Goal: Task Accomplishment & Management: Use online tool/utility

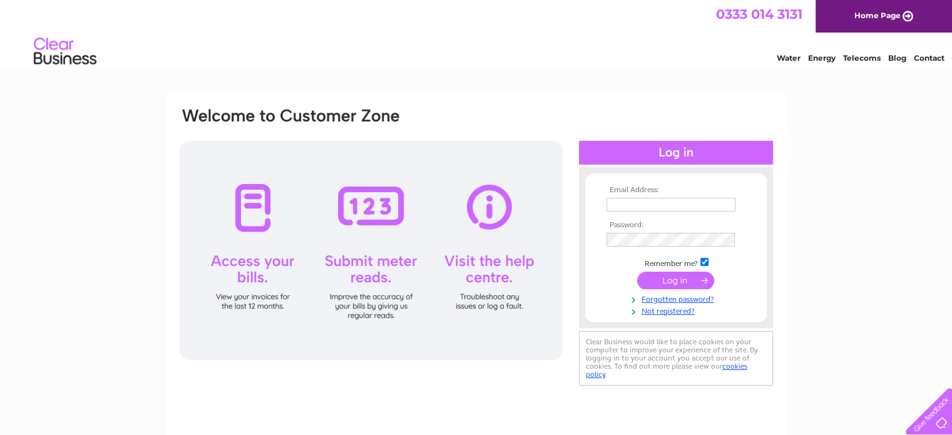
click at [665, 202] on input "text" at bounding box center [671, 205] width 129 height 14
type input "[PERSON_NAME][EMAIL_ADDRESS][DOMAIN_NAME]"
click at [660, 284] on input "submit" at bounding box center [675, 281] width 77 height 18
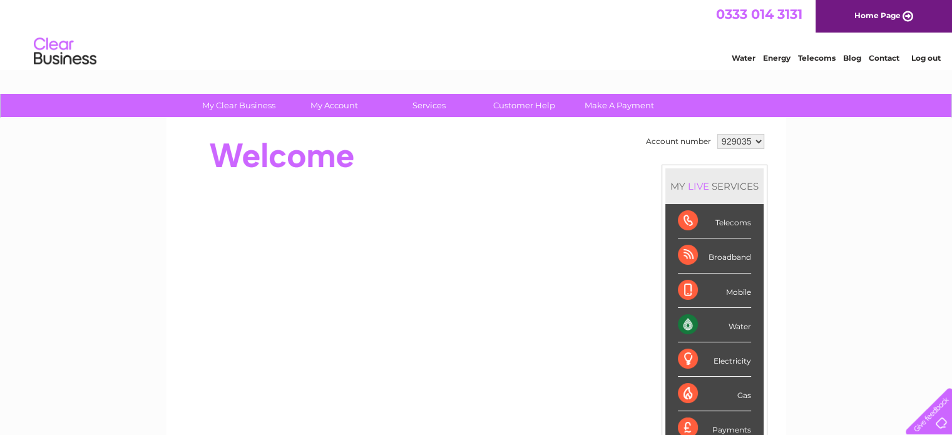
click at [744, 56] on link "Water" at bounding box center [744, 57] width 24 height 9
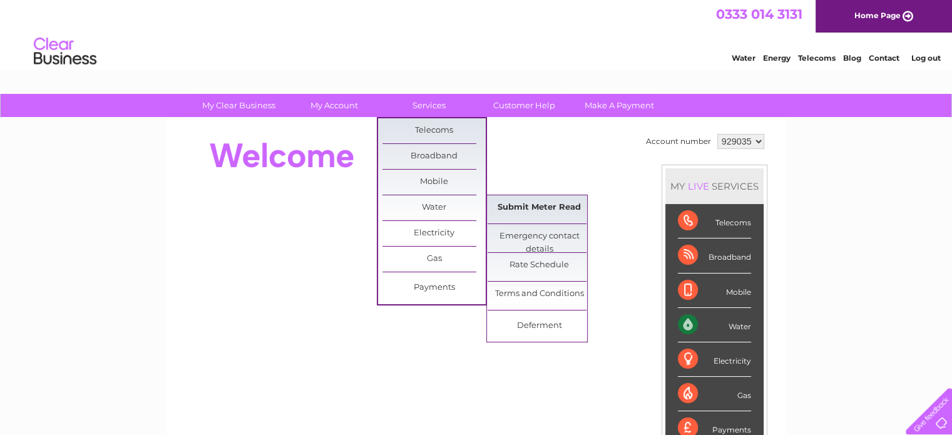
click at [536, 207] on link "Submit Meter Read" at bounding box center [539, 207] width 103 height 25
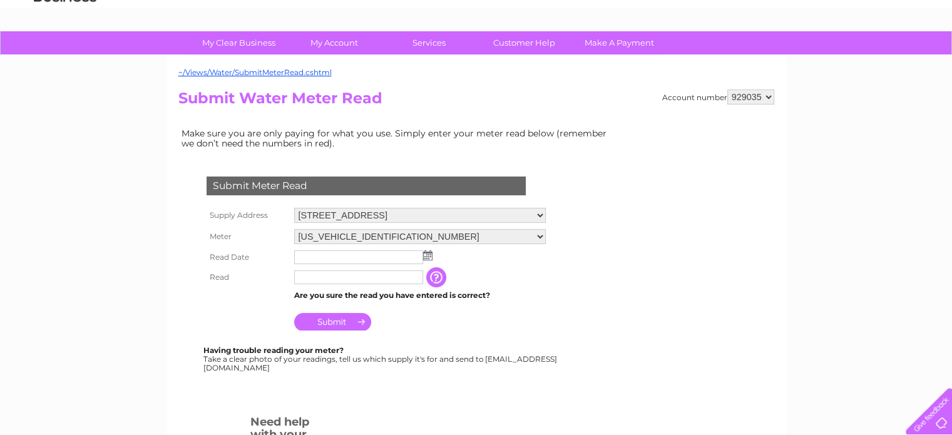
scroll to position [125, 0]
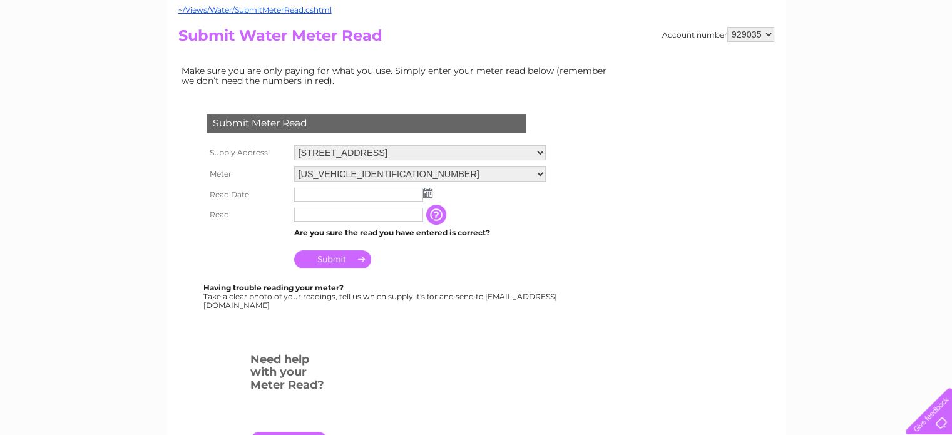
click at [429, 192] on img at bounding box center [427, 193] width 9 height 10
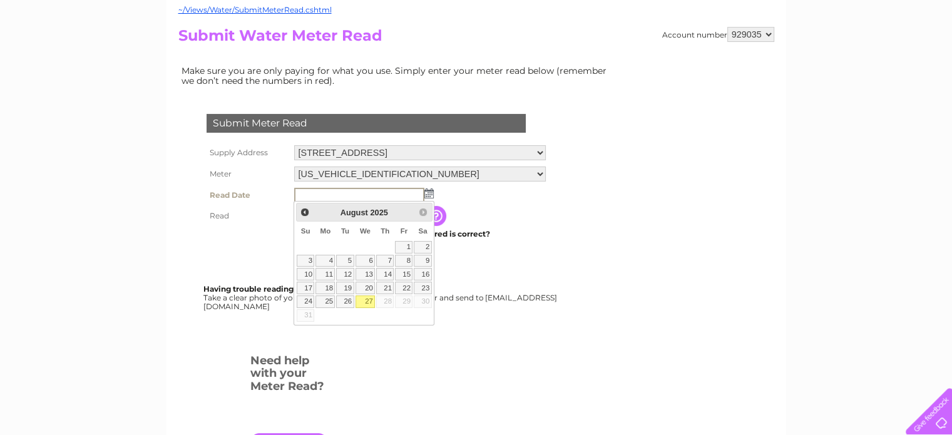
click at [369, 297] on link "27" at bounding box center [366, 301] width 20 height 13
type input "2025/08/27"
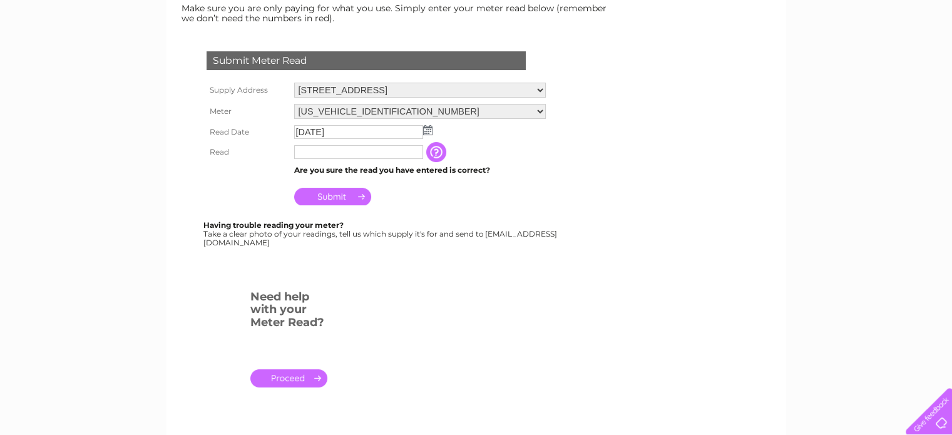
scroll to position [0, 0]
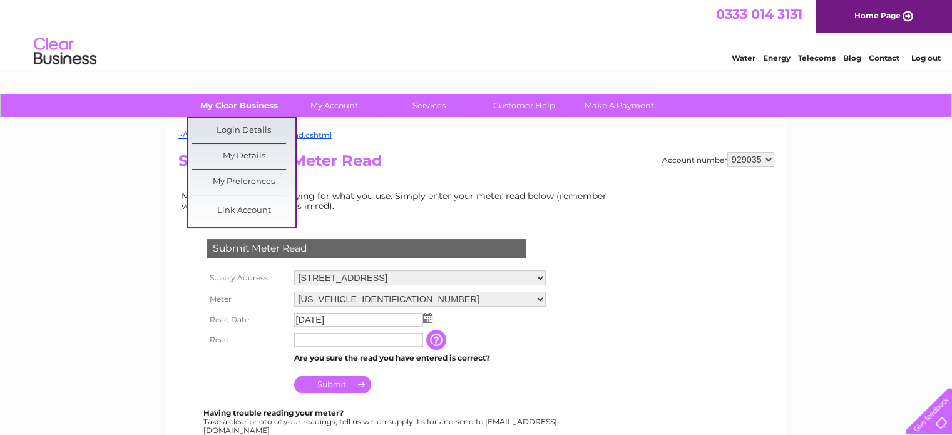
click at [250, 102] on link "My Clear Business" at bounding box center [238, 105] width 103 height 23
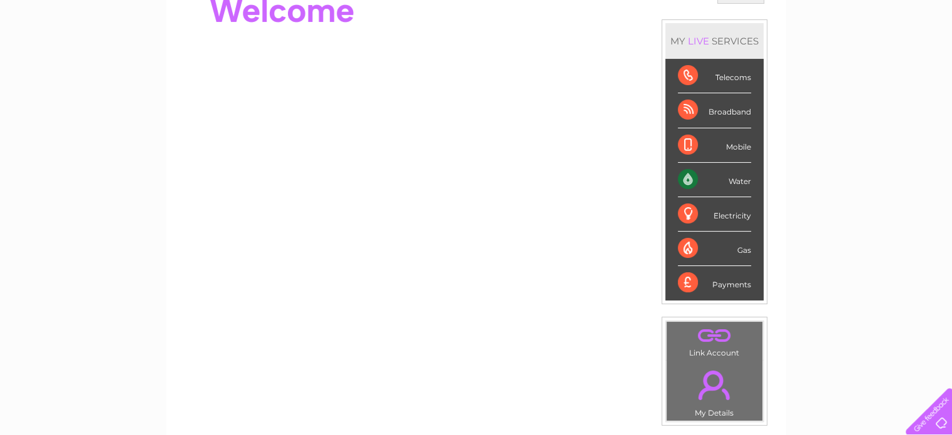
scroll to position [118, 0]
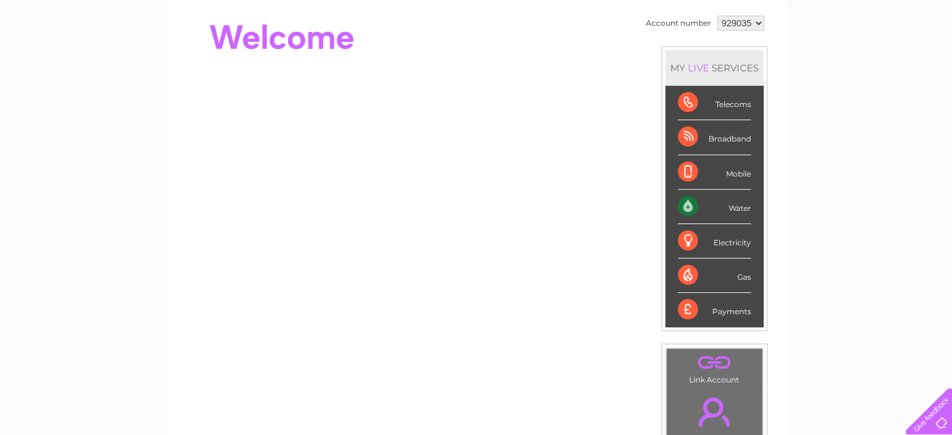
click at [687, 205] on div "Water" at bounding box center [714, 207] width 73 height 34
click at [731, 205] on div "Water" at bounding box center [714, 207] width 73 height 34
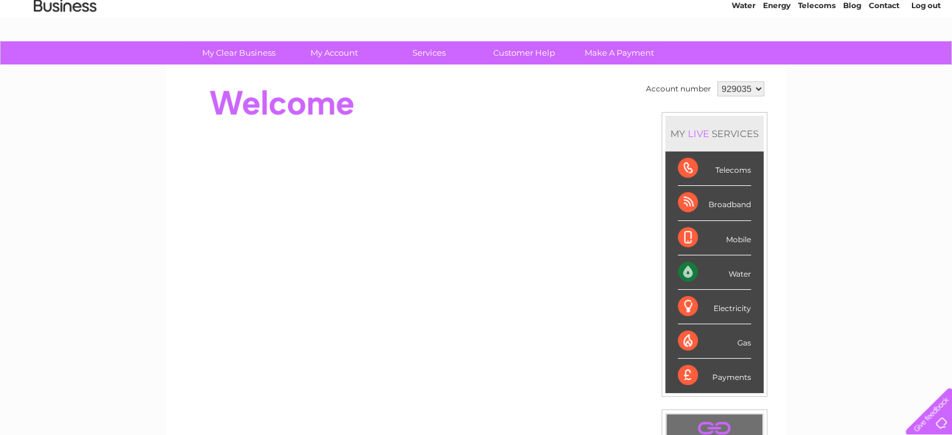
scroll to position [0, 0]
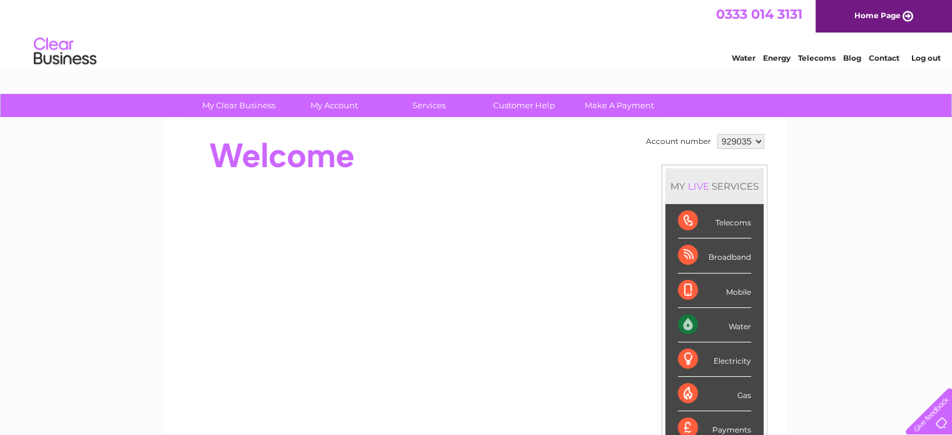
click at [893, 16] on link "Home Page" at bounding box center [884, 16] width 136 height 33
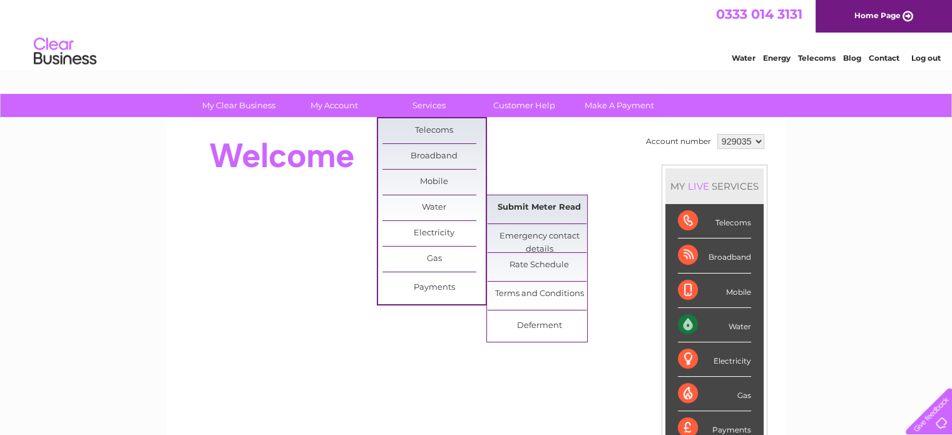
click at [523, 204] on link "Submit Meter Read" at bounding box center [539, 207] width 103 height 25
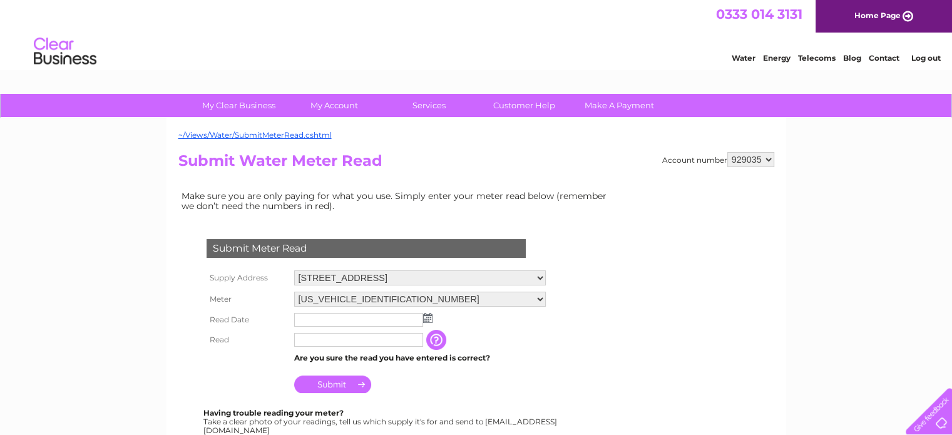
click at [566, 352] on form "Submit Meter Read Supply Address [STREET_ADDRESS][PERSON_NAME] Meter [US_VEHICL…" at bounding box center [397, 412] width 438 height 397
click at [540, 294] on select "[US_VEHICLE_IDENTIFICATION_NUMBER] [US_VEHICLE_IDENTIFICATION_NUMBER]" at bounding box center [420, 299] width 252 height 15
click at [540, 294] on select "[US_VEHICLE_IDENTIFICATION_NUMBER] [US_VEHICLE_IDENTIFICATION_NUMBER]" at bounding box center [420, 300] width 252 height 16
click at [530, 289] on td "[US_VEHICLE_IDENTIFICATION_NUMBER] [US_VEHICLE_IDENTIFICATION_NUMBER]" at bounding box center [420, 299] width 258 height 21
click at [533, 297] on select "[US_VEHICLE_IDENTIFICATION_NUMBER] [US_VEHICLE_IDENTIFICATION_NUMBER]" at bounding box center [420, 299] width 252 height 15
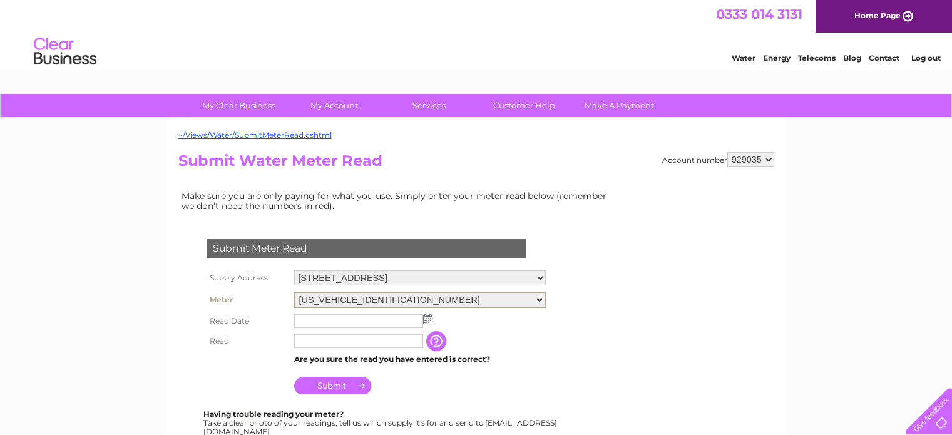
select select "410775"
click at [294, 292] on select "[US_VEHICLE_IDENTIFICATION_NUMBER] [US_VEHICLE_IDENTIFICATION_NUMBER]" at bounding box center [420, 300] width 252 height 16
click at [558, 364] on div "Submit Meter Read Supply Address [STREET_ADDRESS][PERSON_NAME] Meter [US_VEHICL…" at bounding box center [368, 331] width 381 height 208
click at [424, 318] on img at bounding box center [427, 318] width 9 height 10
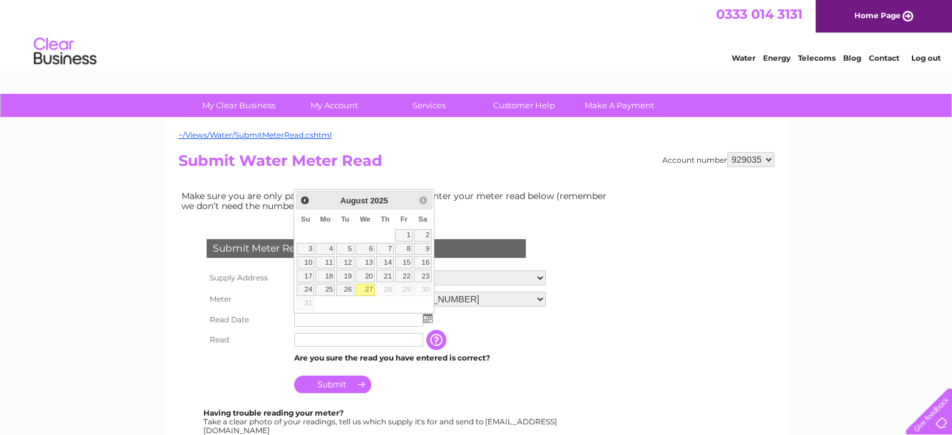
click at [364, 290] on link "27" at bounding box center [366, 290] width 20 height 13
type input "[DATE]"
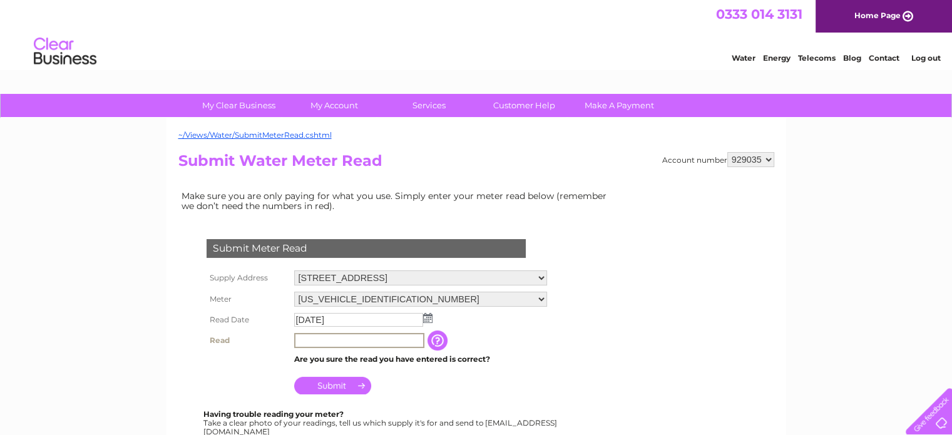
click at [354, 341] on input "text" at bounding box center [359, 340] width 130 height 15
click at [327, 340] on input "0000" at bounding box center [359, 340] width 130 height 15
type input "00001"
click at [315, 384] on input "Submit" at bounding box center [332, 385] width 77 height 18
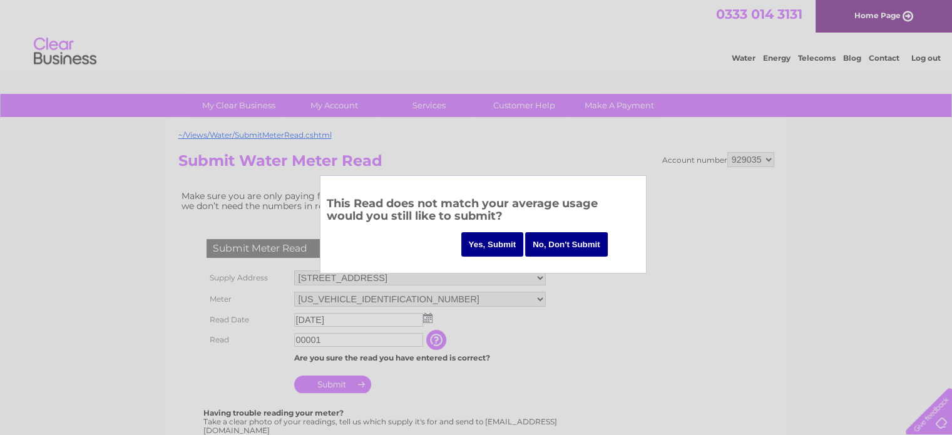
click at [578, 242] on input "No, Don't Submit" at bounding box center [566, 244] width 83 height 24
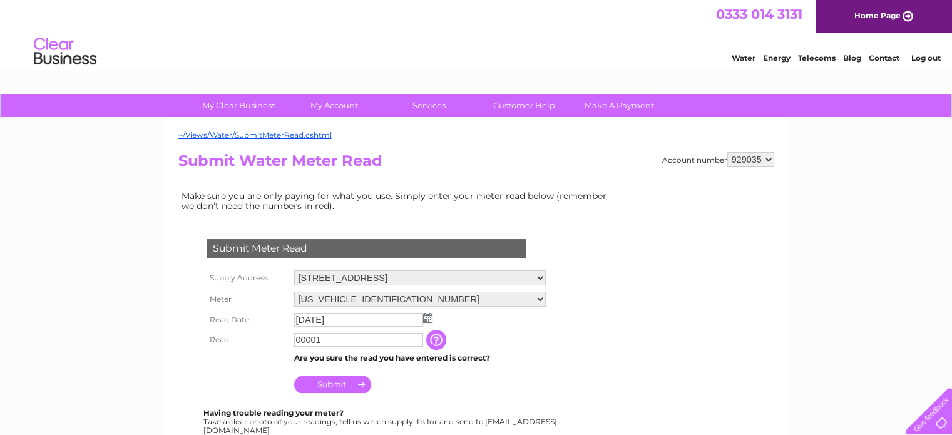
click at [412, 387] on td "Submit" at bounding box center [420, 381] width 258 height 30
click at [538, 295] on select "06ELSTER22T242938 06ELSTER22T242939" at bounding box center [420, 299] width 252 height 15
select select "410774"
click at [294, 292] on select "06ELSTER22T242938 06ELSTER22T242939" at bounding box center [420, 300] width 252 height 16
click at [360, 340] on input "00001" at bounding box center [359, 340] width 130 height 15
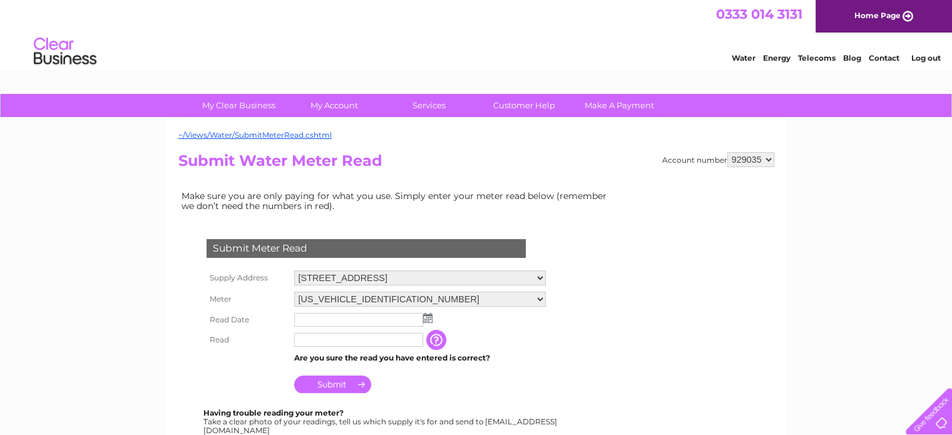
click at [374, 342] on input "text" at bounding box center [358, 340] width 129 height 14
type input "00048"
click at [426, 320] on img at bounding box center [427, 318] width 9 height 10
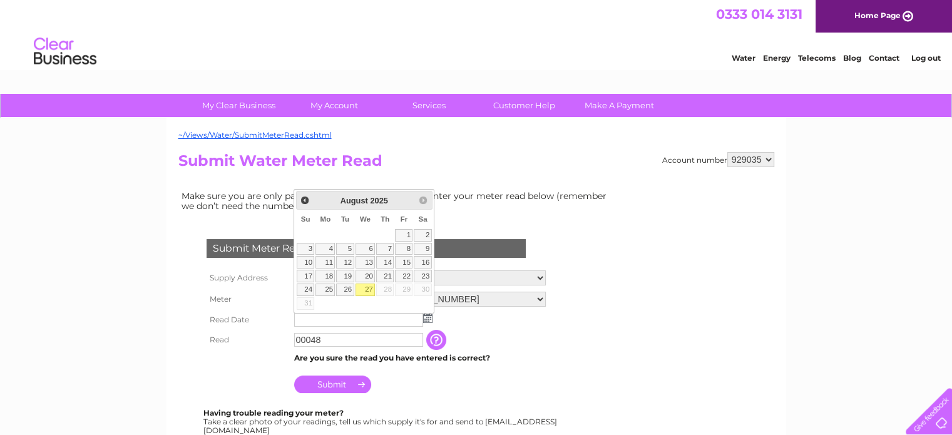
click at [364, 289] on link "27" at bounding box center [366, 290] width 20 height 13
type input "[DATE]"
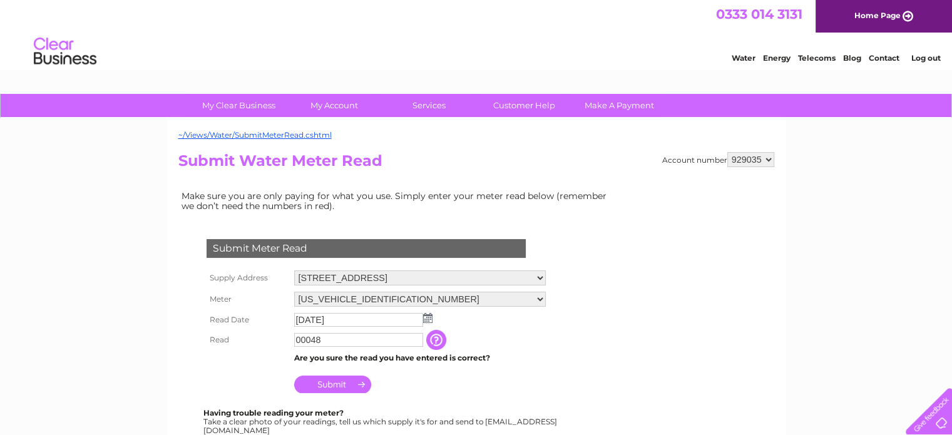
click at [347, 340] on input "00048" at bounding box center [358, 340] width 129 height 14
click at [351, 384] on input "Submit" at bounding box center [332, 386] width 77 height 18
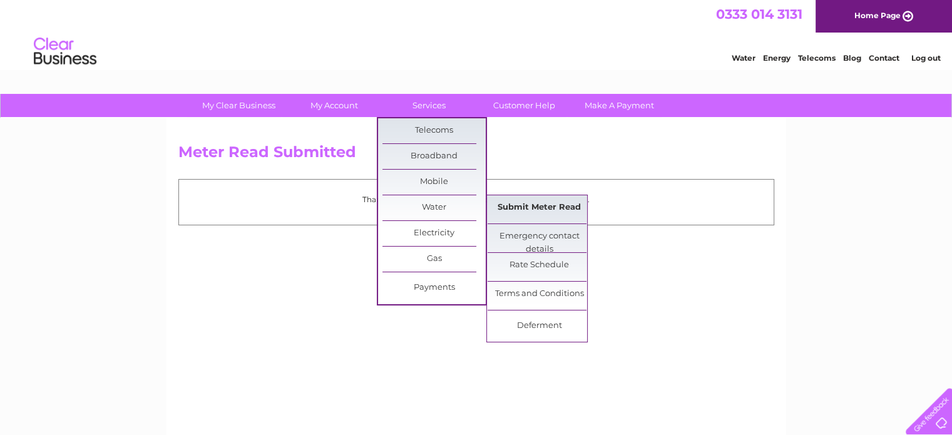
click at [501, 205] on link "Submit Meter Read" at bounding box center [539, 207] width 103 height 25
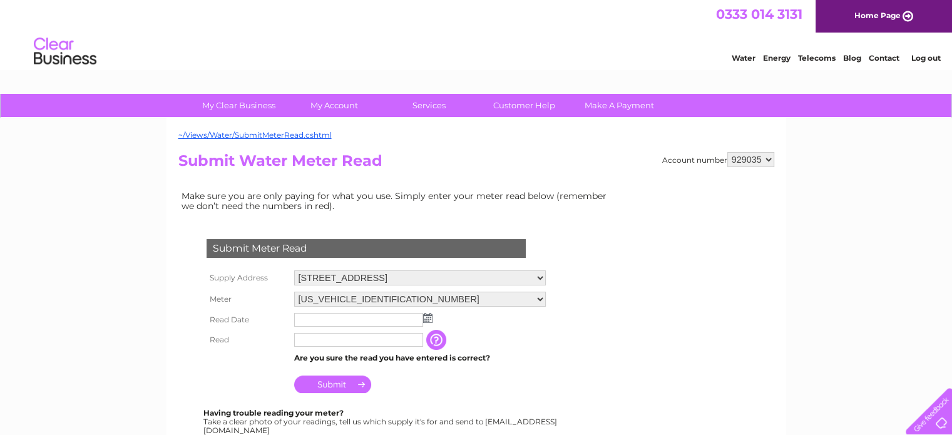
click at [541, 296] on select "06ELSTER22T242938 06ELSTER22T242939" at bounding box center [420, 299] width 252 height 15
select select "410775"
click at [294, 292] on select "06ELSTER22T242938 06ELSTER22T242939" at bounding box center [420, 300] width 252 height 16
click at [429, 319] on img at bounding box center [427, 318] width 9 height 10
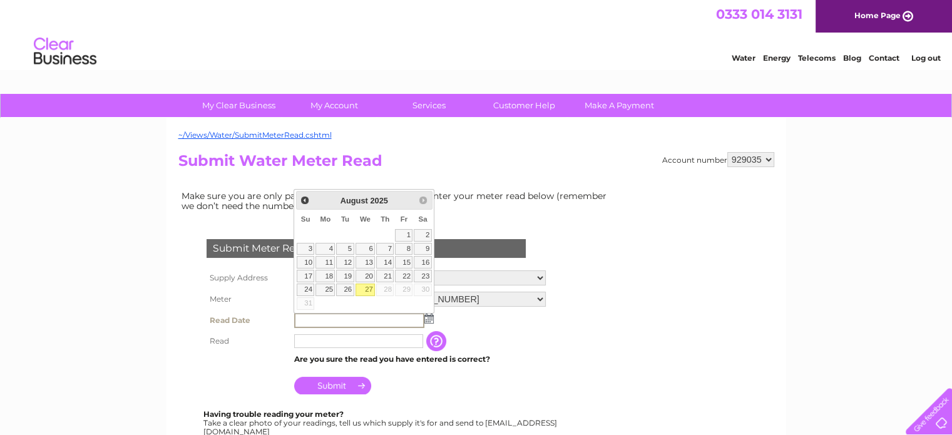
click at [368, 285] on link "27" at bounding box center [366, 290] width 20 height 13
type input "[DATE]"
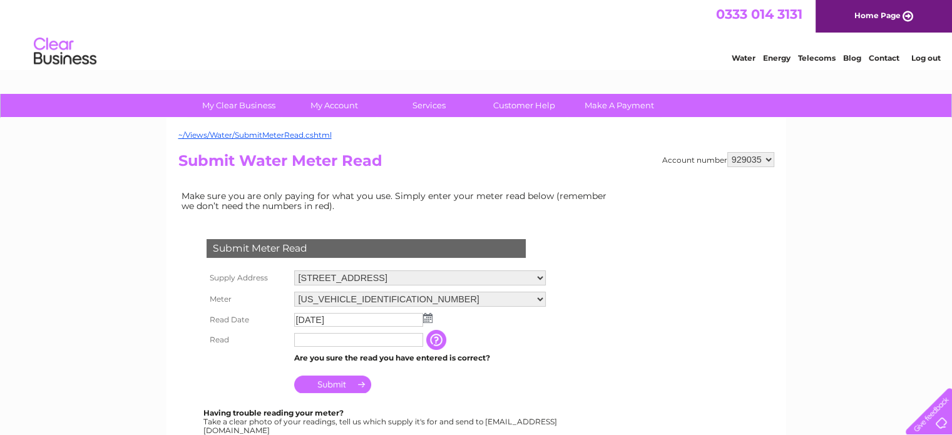
click at [349, 340] on input "text" at bounding box center [358, 340] width 129 height 14
type input "00001"
click at [316, 385] on input "Submit" at bounding box center [332, 385] width 77 height 18
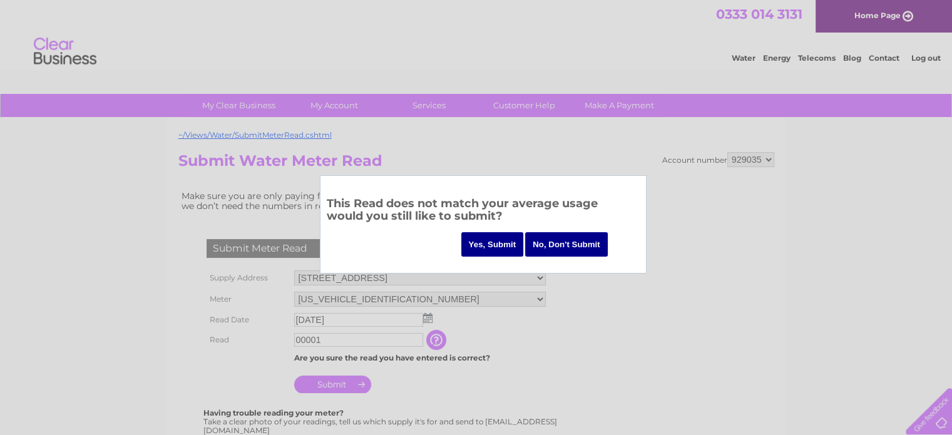
click at [492, 244] on input "Yes, Submit" at bounding box center [492, 244] width 63 height 24
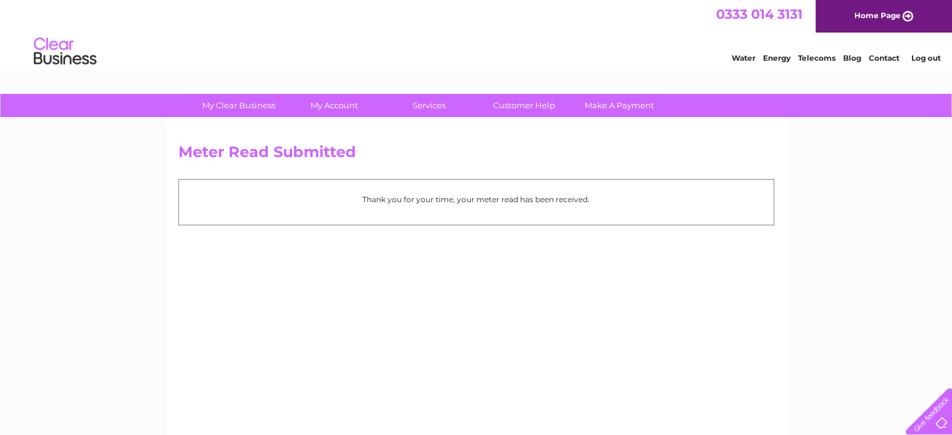
click at [918, 56] on link "Log out" at bounding box center [925, 57] width 29 height 9
